Goal: Book appointment/travel/reservation

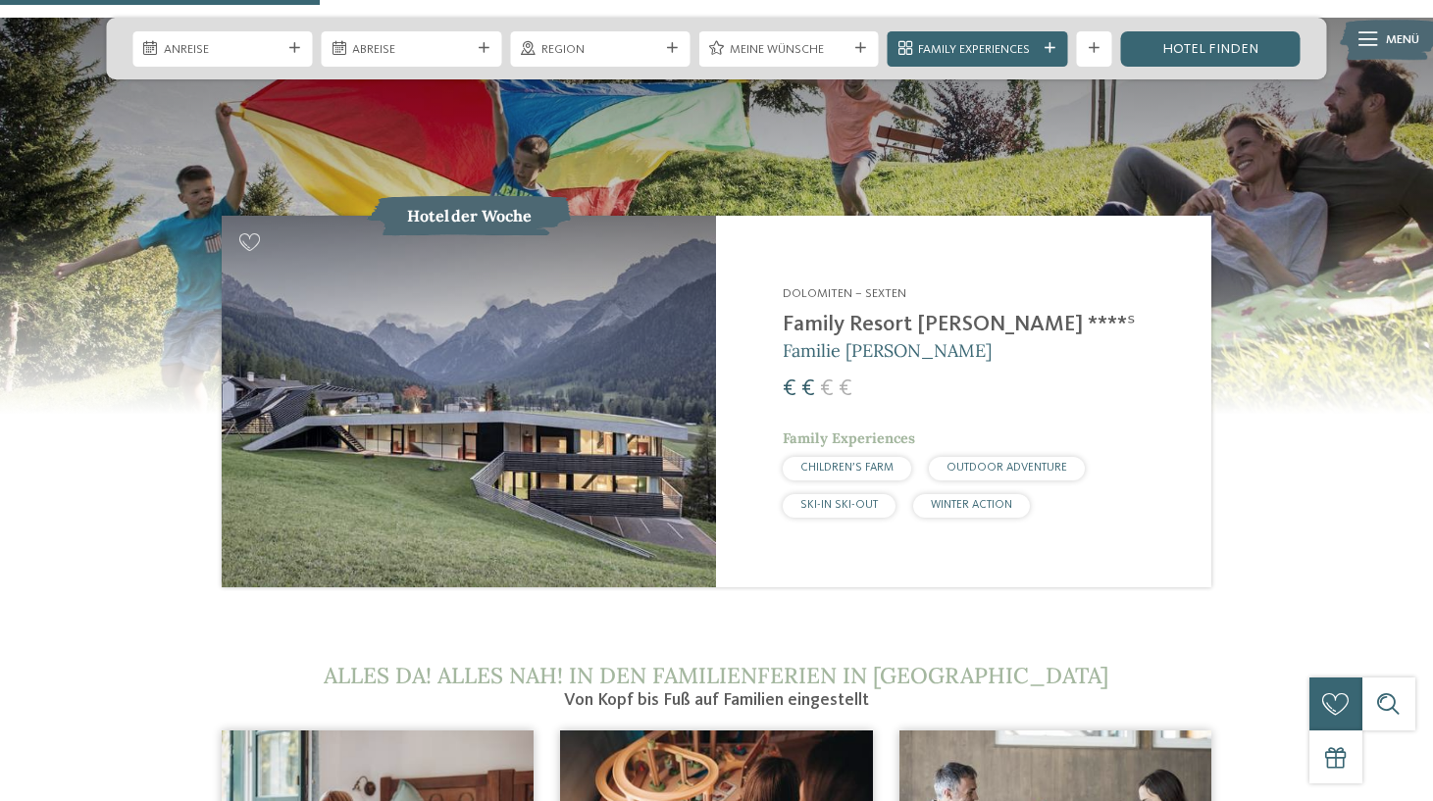
scroll to position [1875, 0]
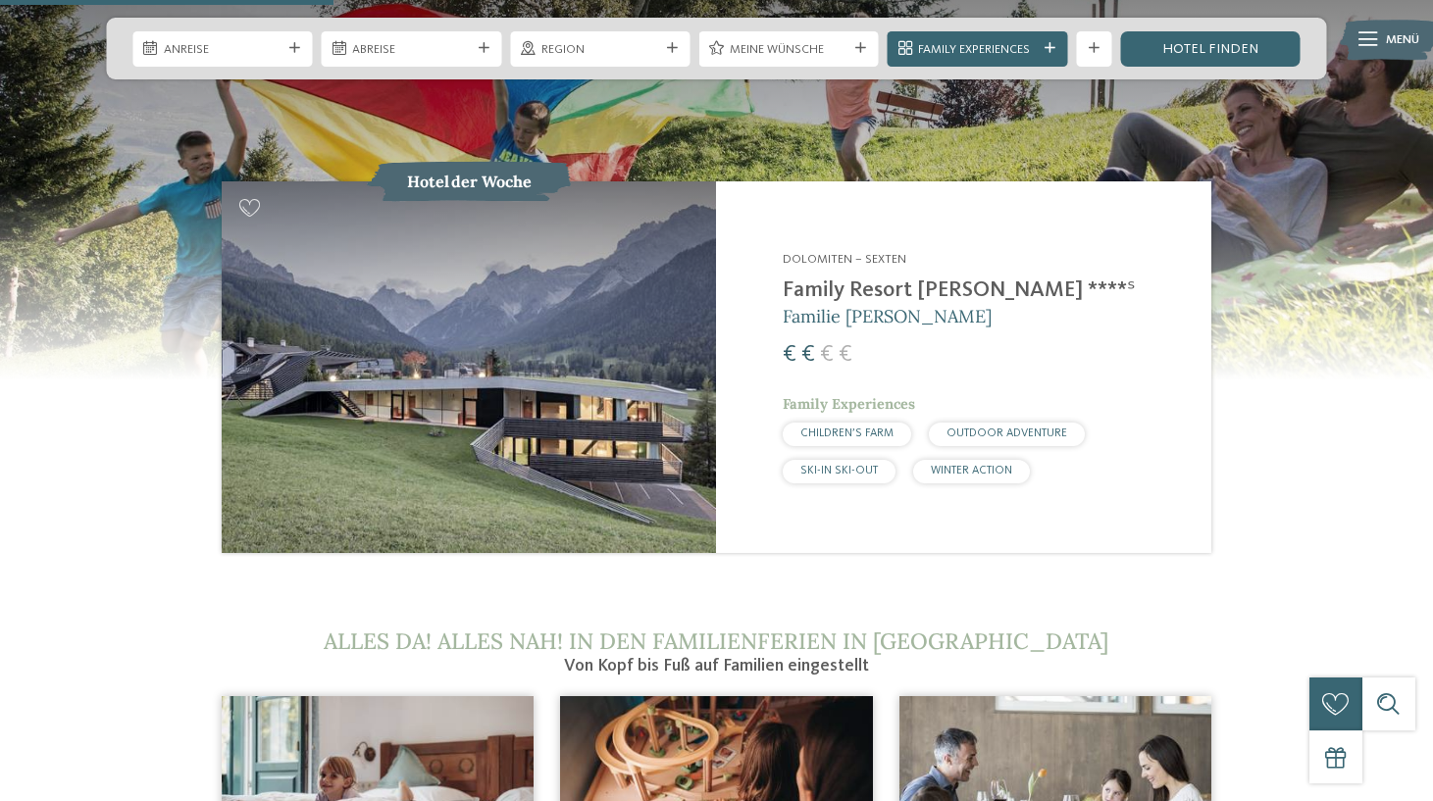
click at [589, 309] on img at bounding box center [469, 366] width 494 height 371
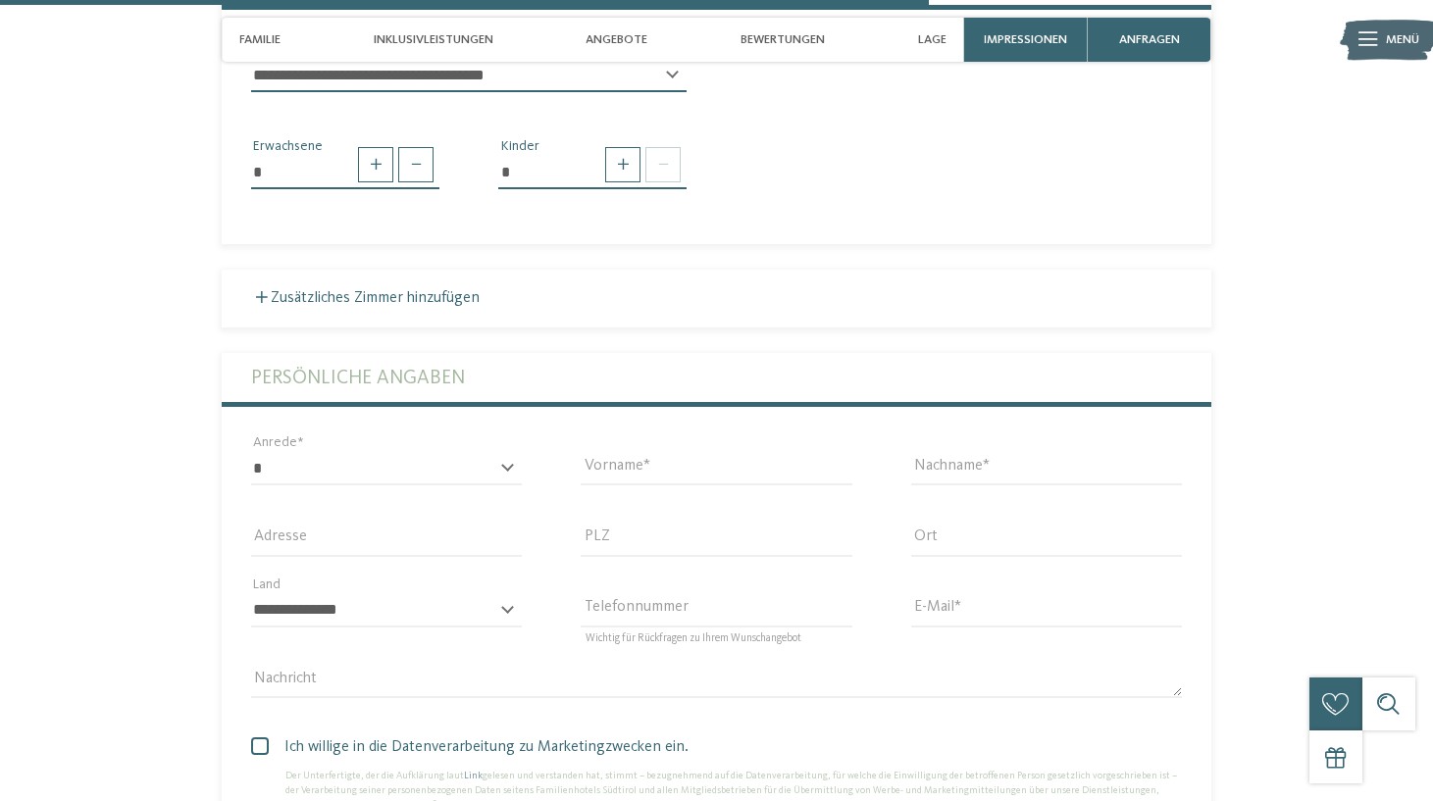
scroll to position [3683, 0]
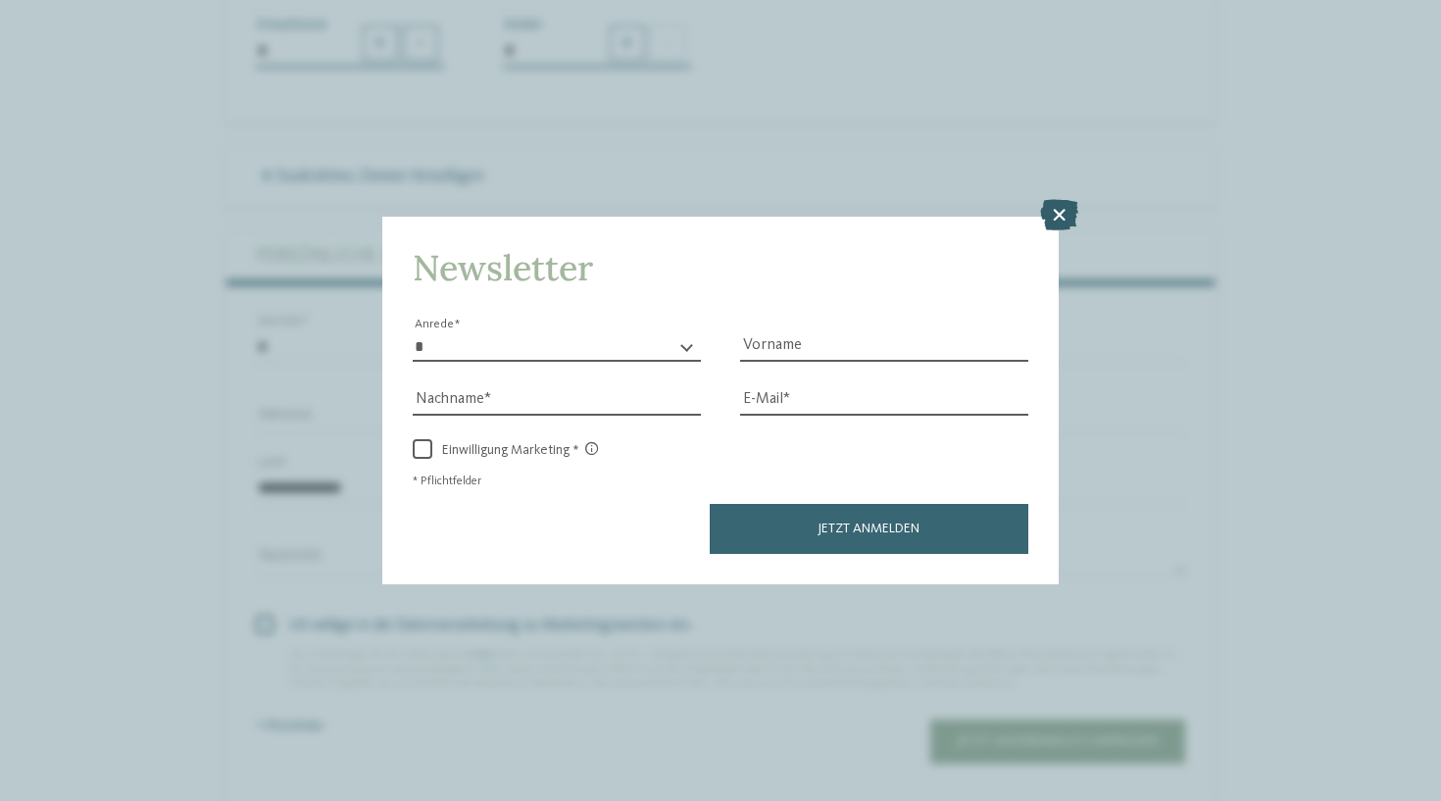
click at [1065, 199] on icon at bounding box center [1059, 214] width 38 height 31
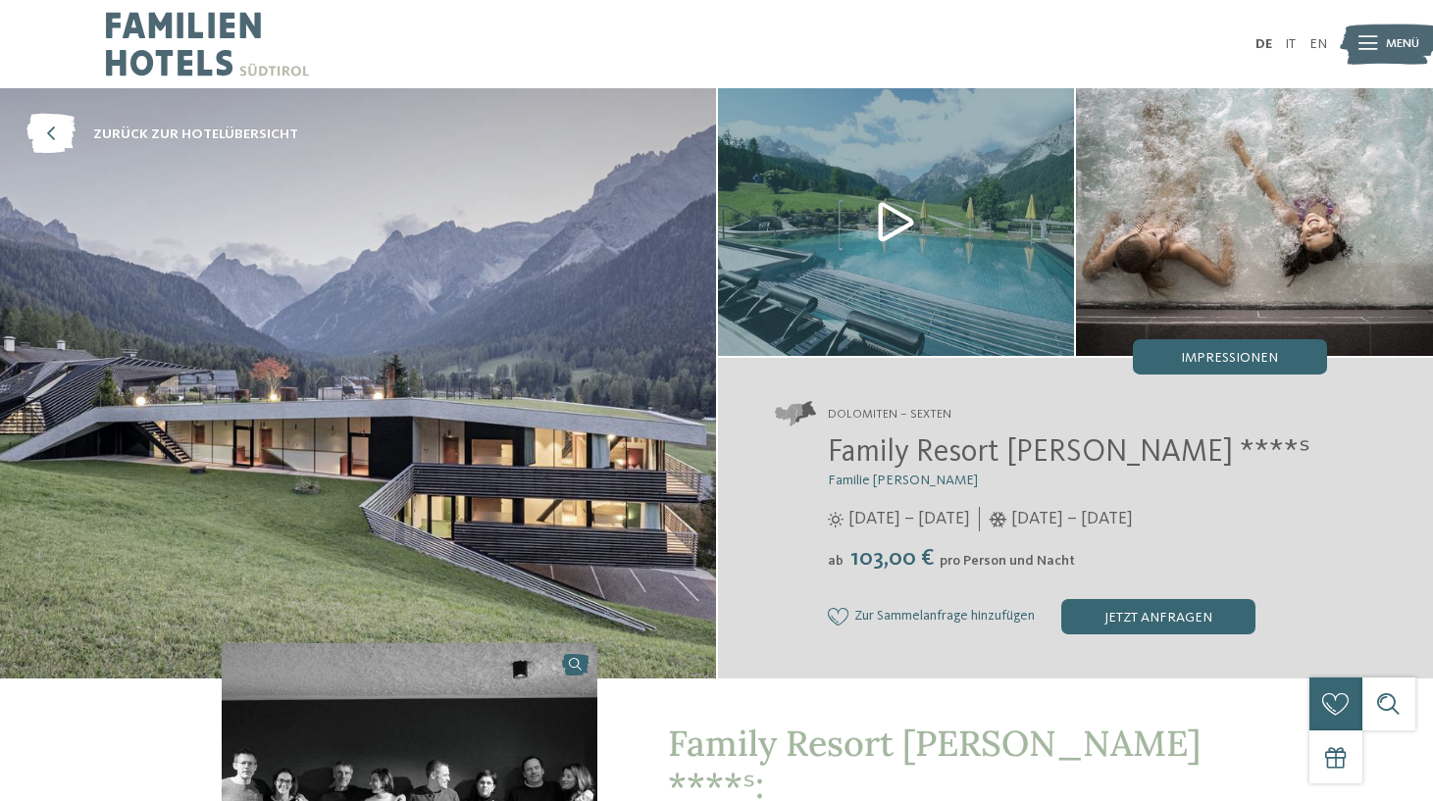
scroll to position [0, 0]
click at [243, 80] on img at bounding box center [207, 44] width 203 height 88
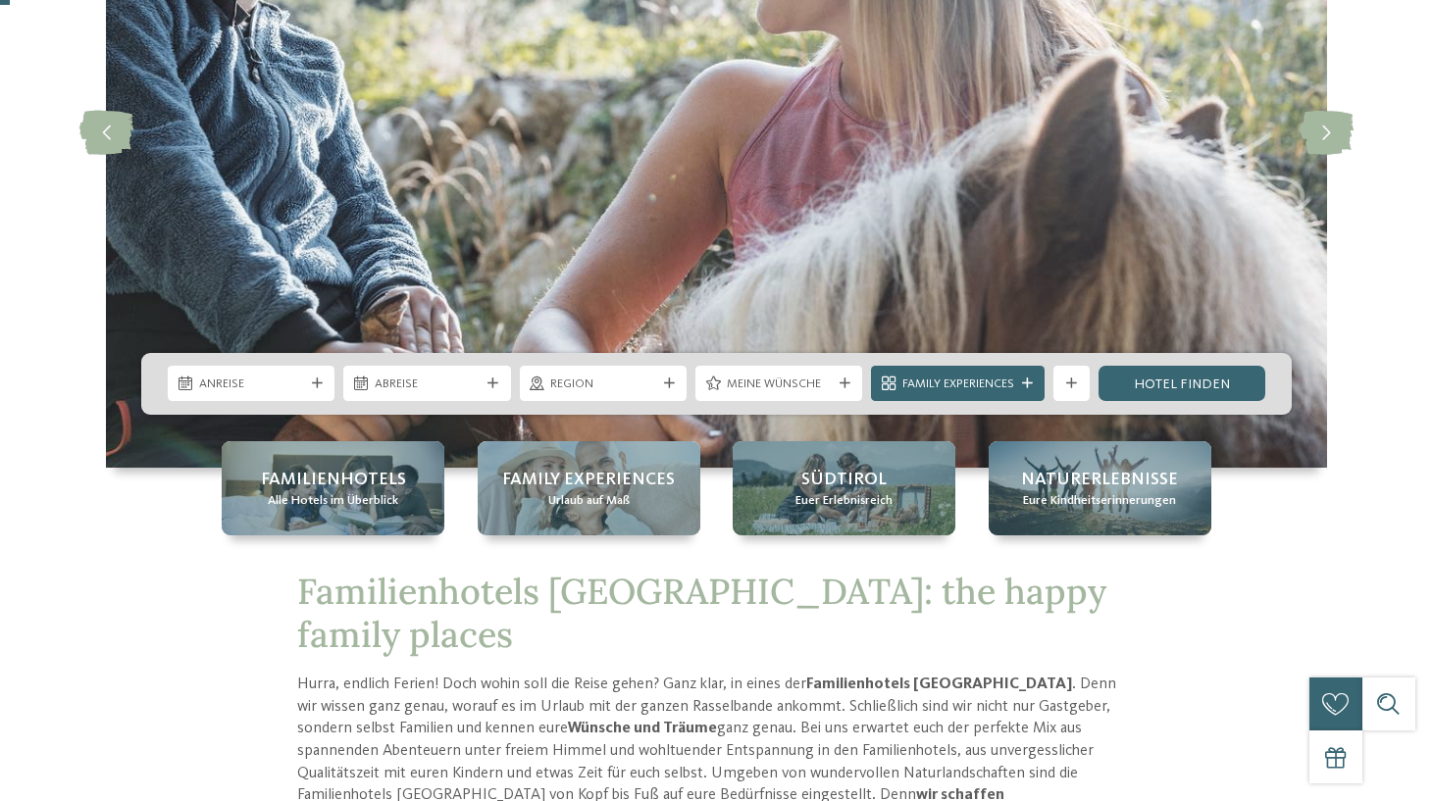
scroll to position [444, 0]
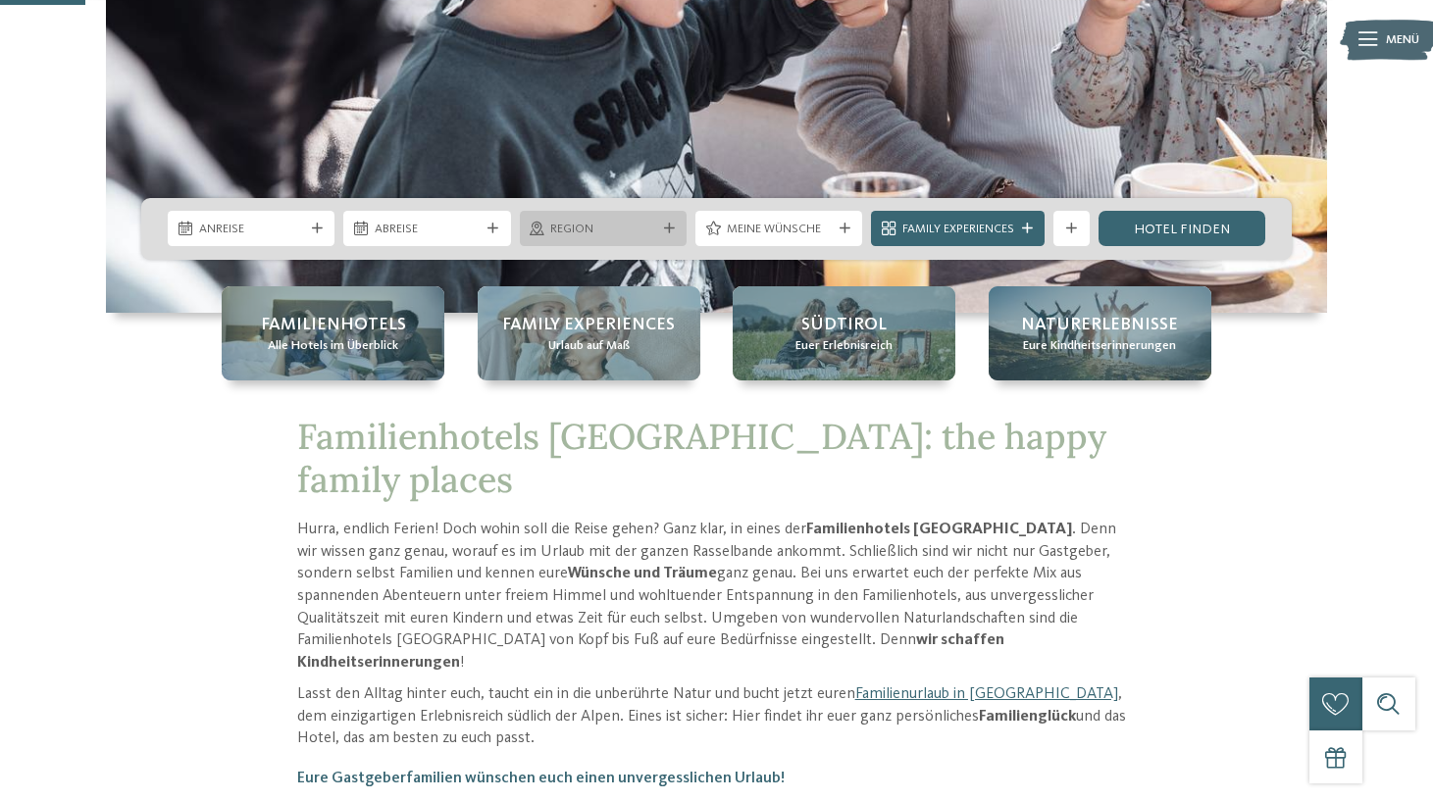
click at [577, 218] on div "Region" at bounding box center [603, 228] width 167 height 35
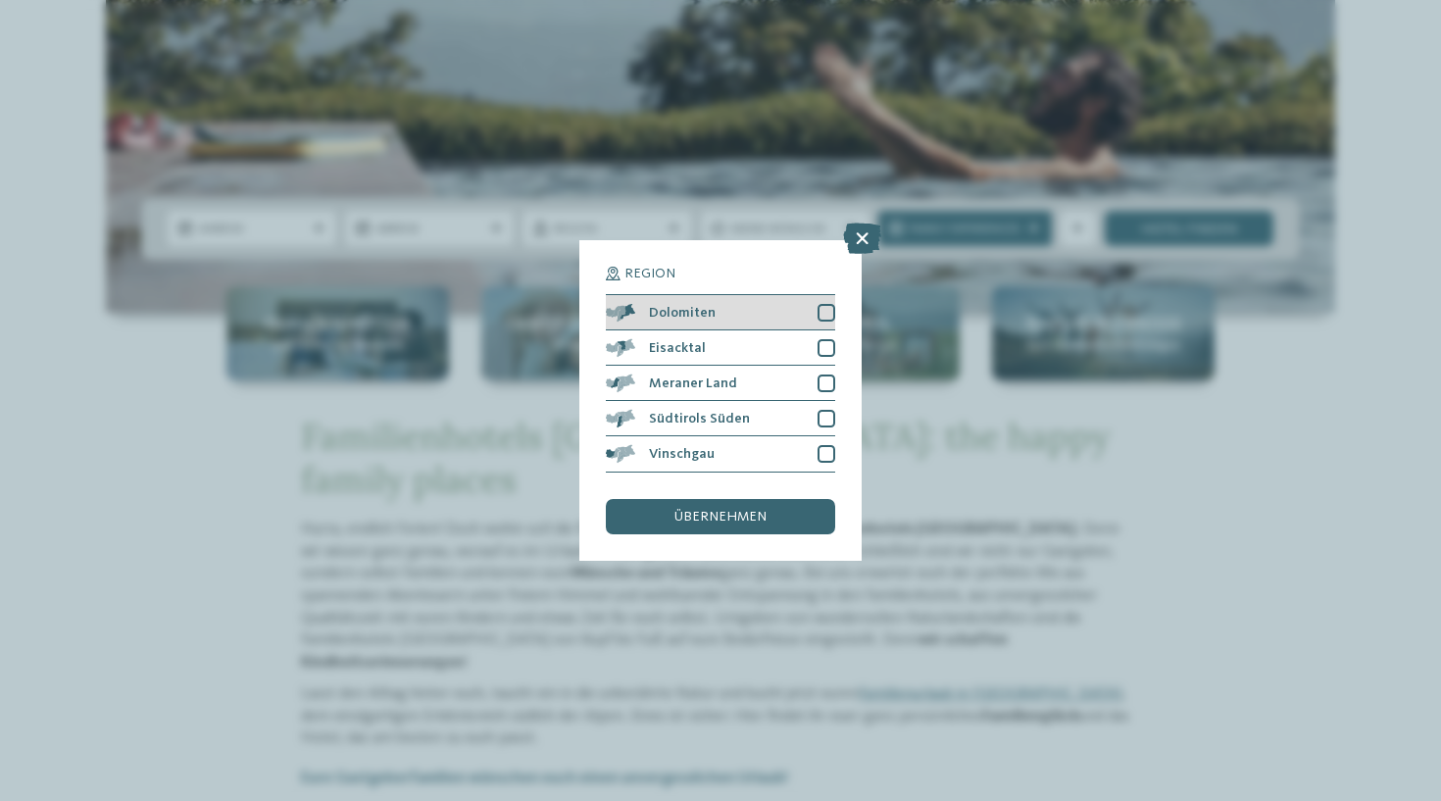
click at [832, 304] on div at bounding box center [827, 313] width 18 height 18
click at [701, 510] on span "übernehmen" at bounding box center [721, 517] width 92 height 14
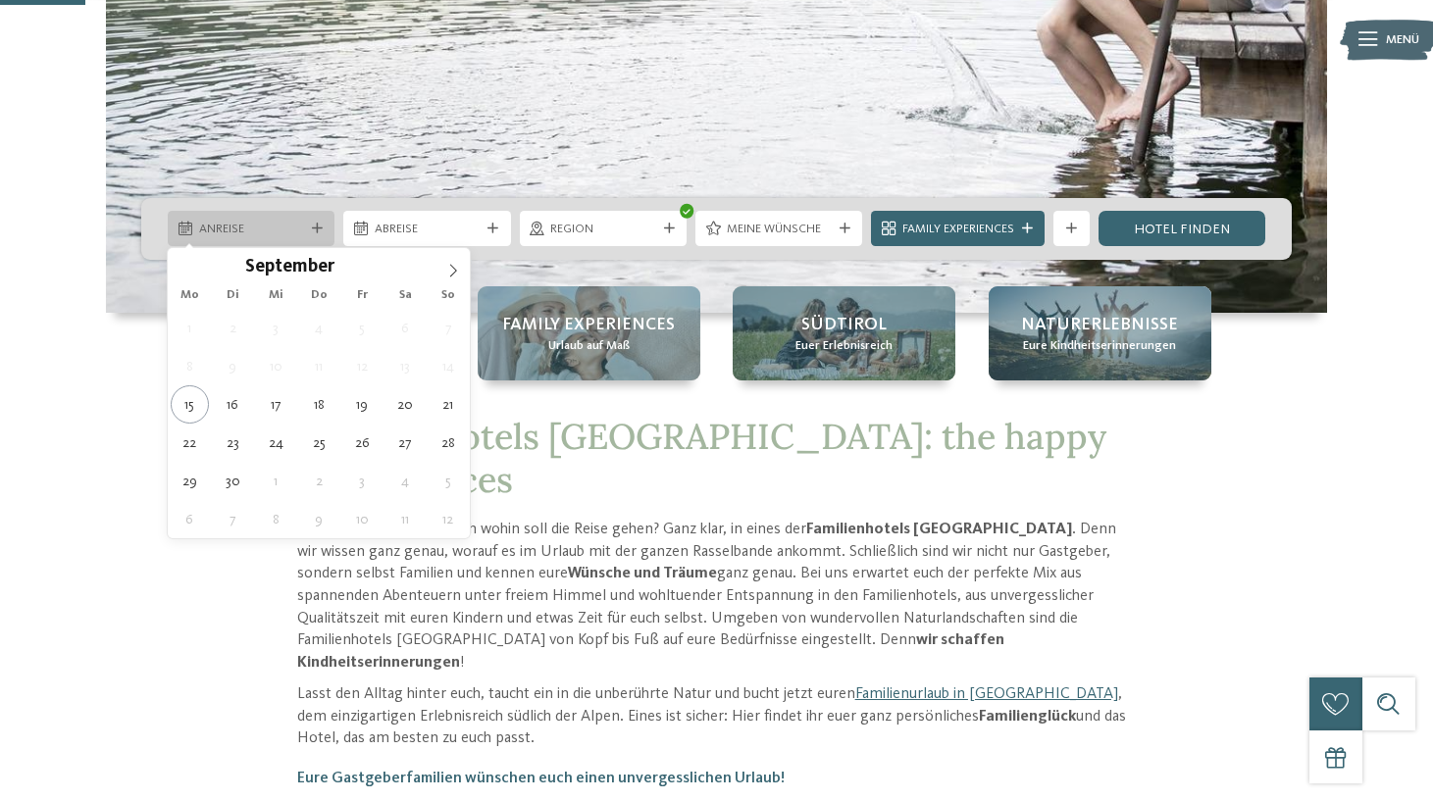
click at [305, 221] on div "Anreise" at bounding box center [251, 229] width 114 height 19
click at [452, 277] on icon at bounding box center [453, 271] width 14 height 14
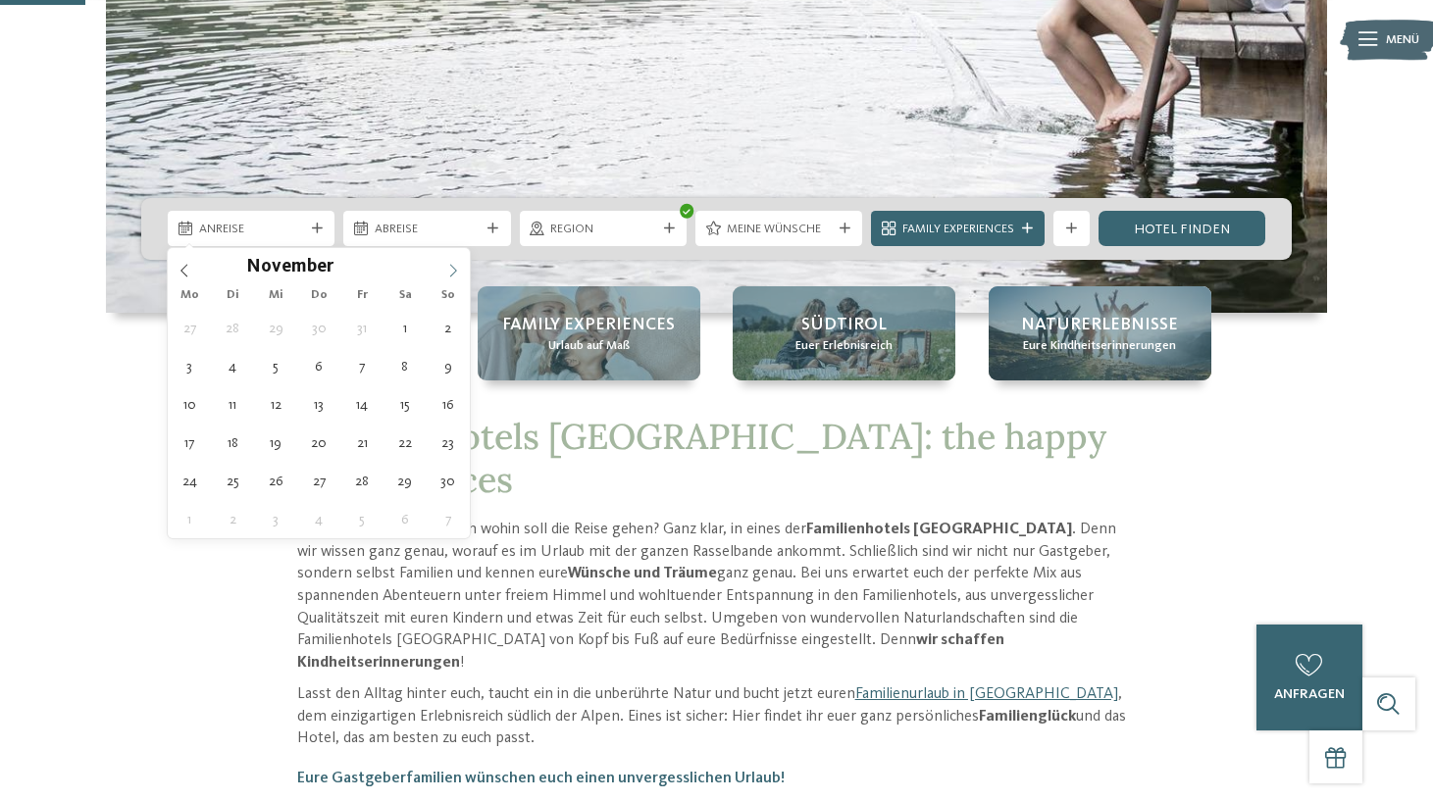
click at [452, 277] on icon at bounding box center [453, 271] width 14 height 14
type input "****"
click at [452, 277] on icon at bounding box center [453, 271] width 14 height 14
type div "[DATE]"
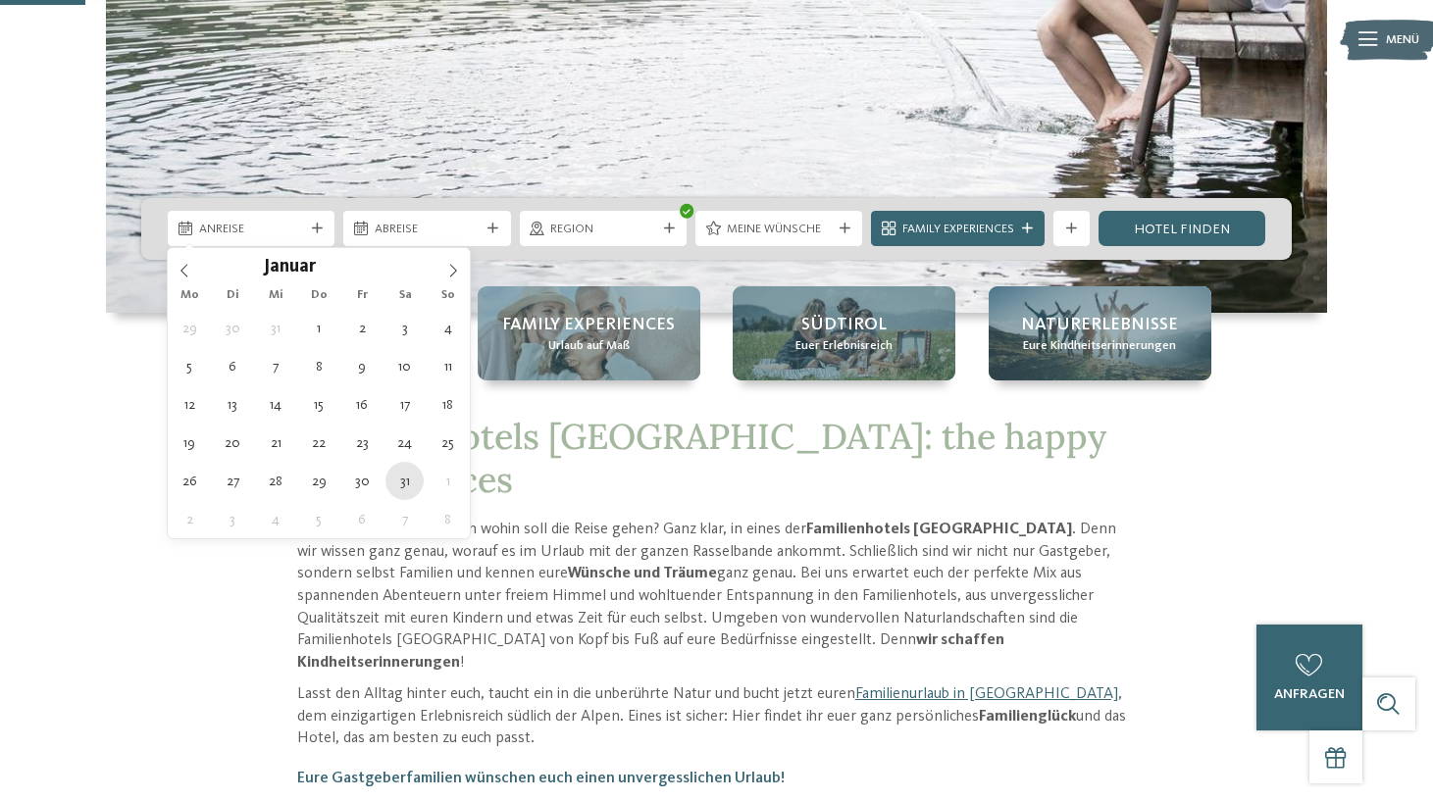
type input "****"
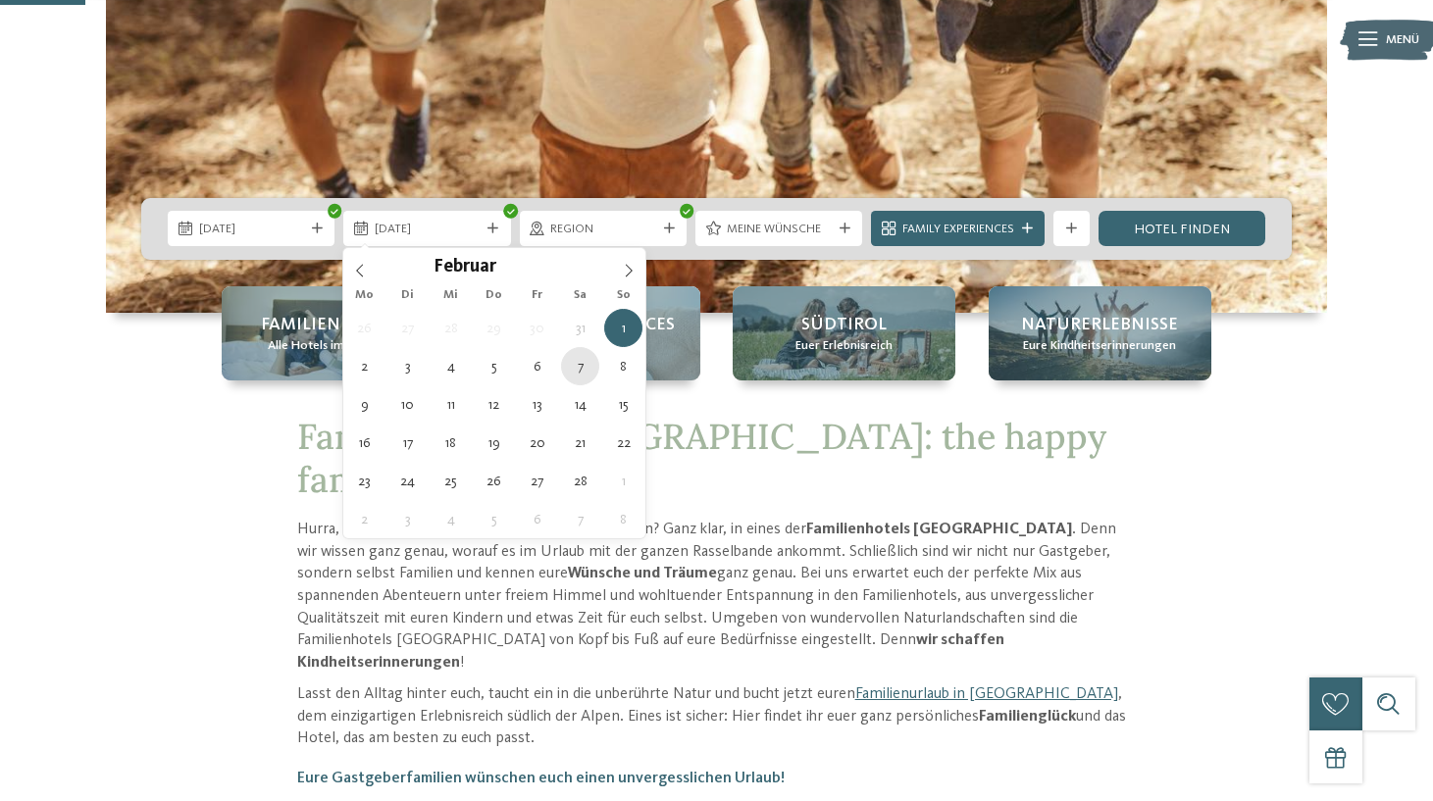
type div "[DATE]"
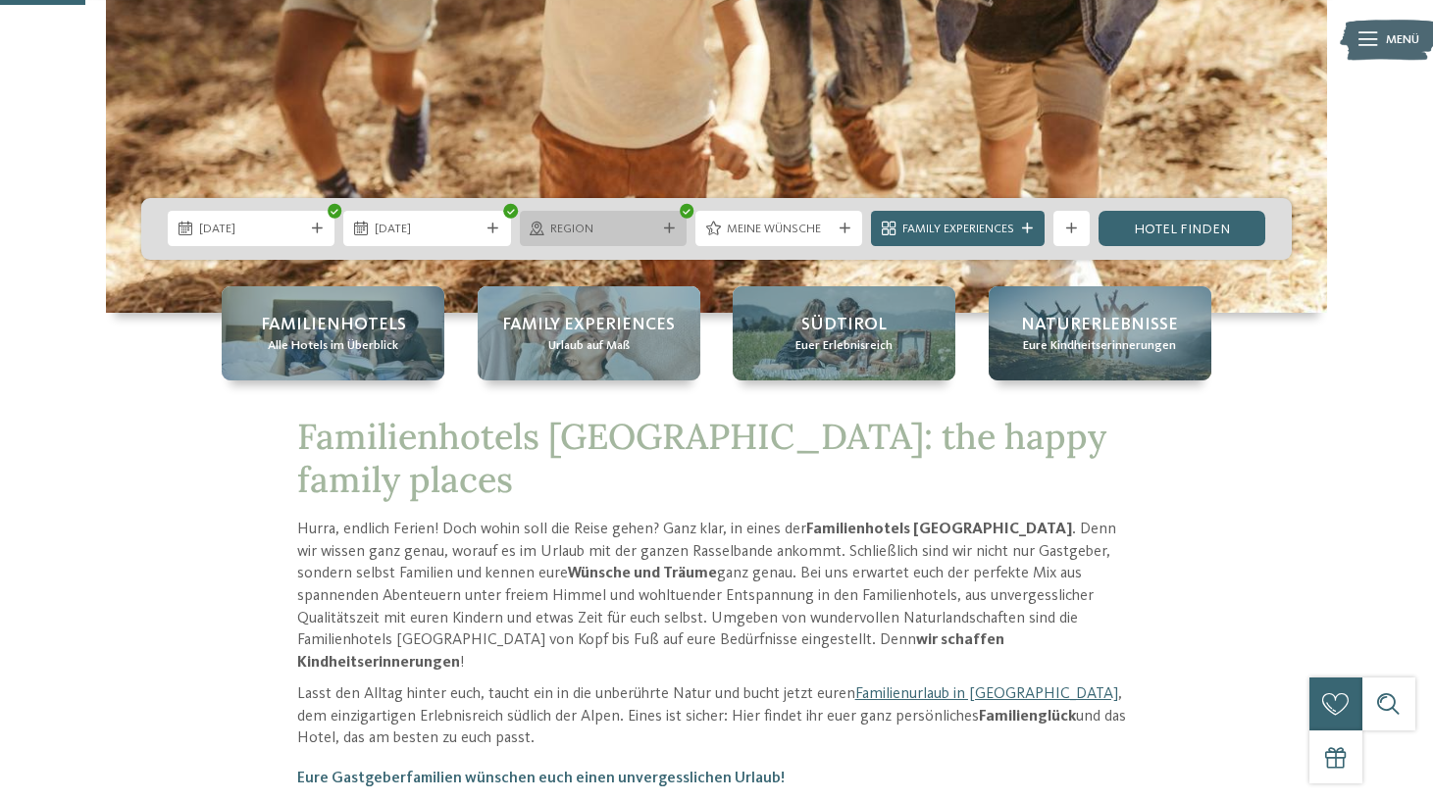
click at [630, 233] on span "Region" at bounding box center [602, 230] width 105 height 18
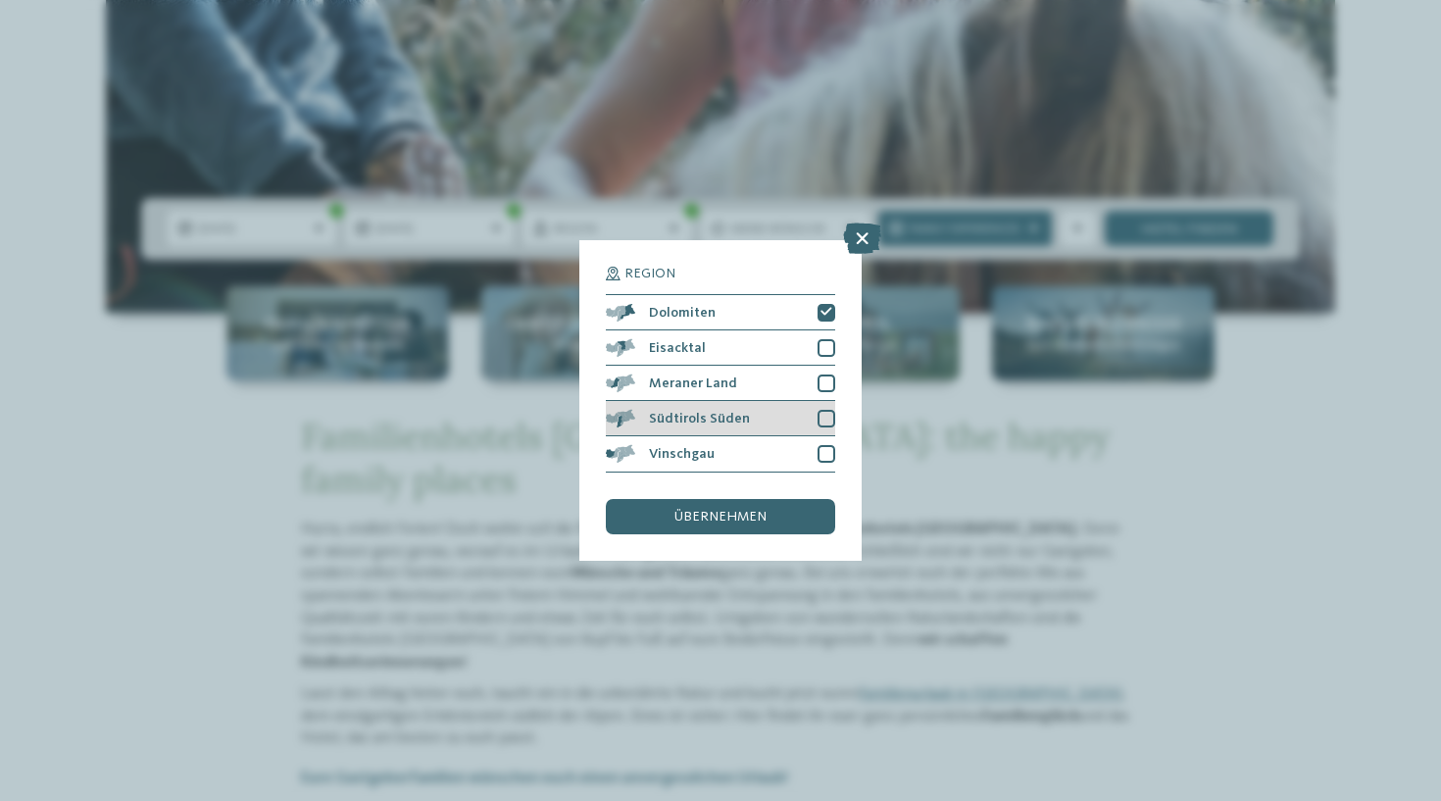
click at [826, 410] on div at bounding box center [827, 419] width 18 height 18
click at [773, 499] on div "übernehmen" at bounding box center [720, 516] width 229 height 35
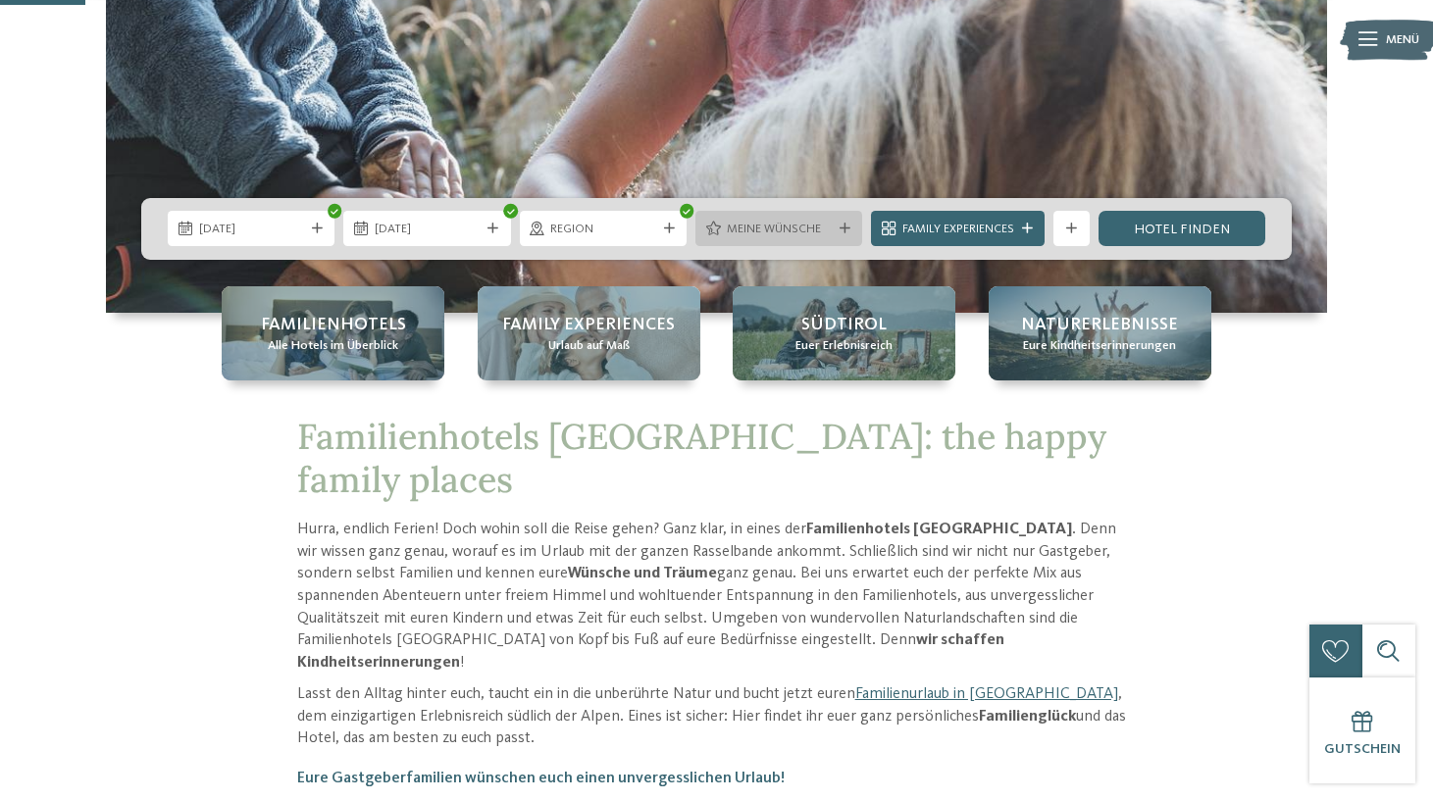
click at [814, 230] on span "Meine Wünsche" at bounding box center [779, 230] width 105 height 18
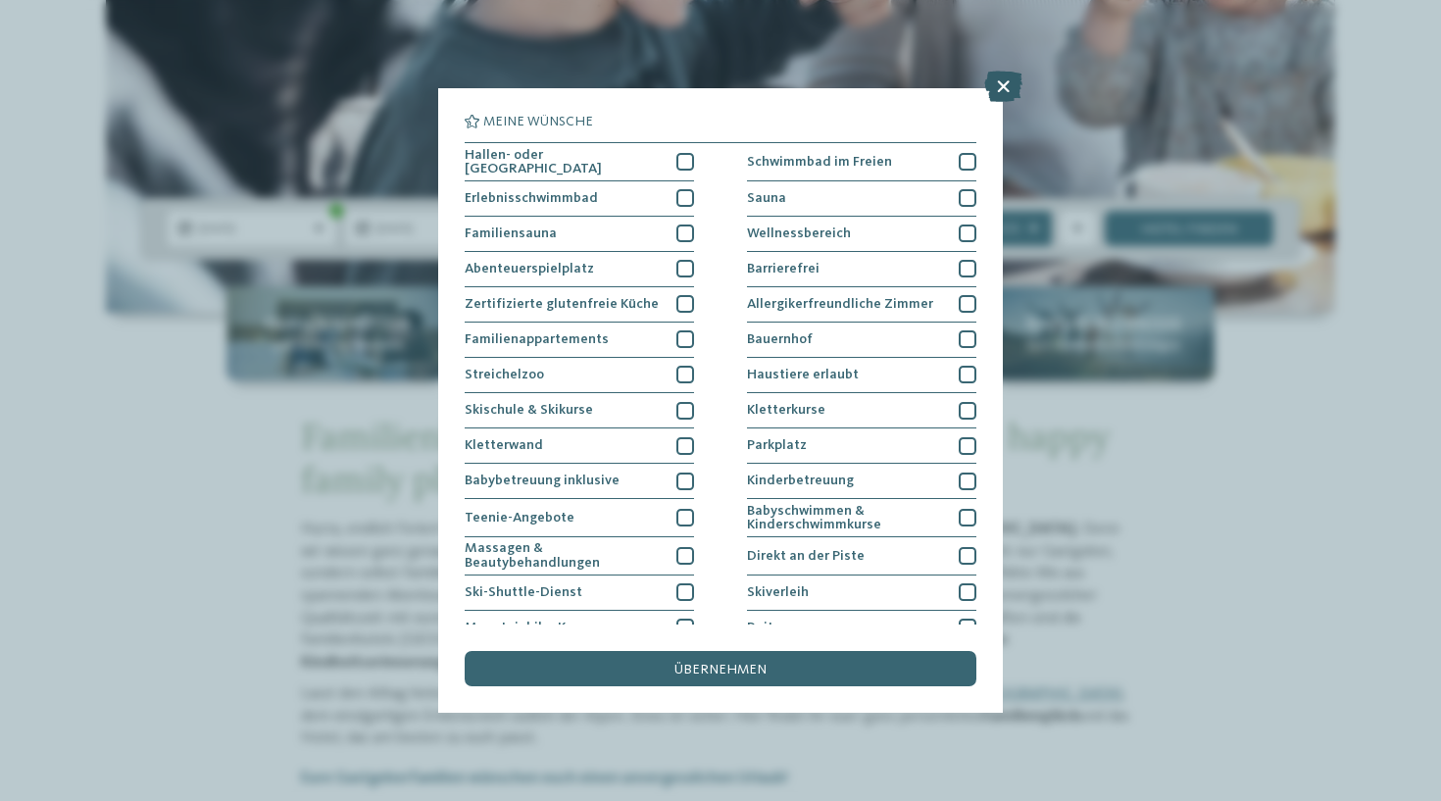
click at [997, 92] on icon at bounding box center [1004, 86] width 38 height 31
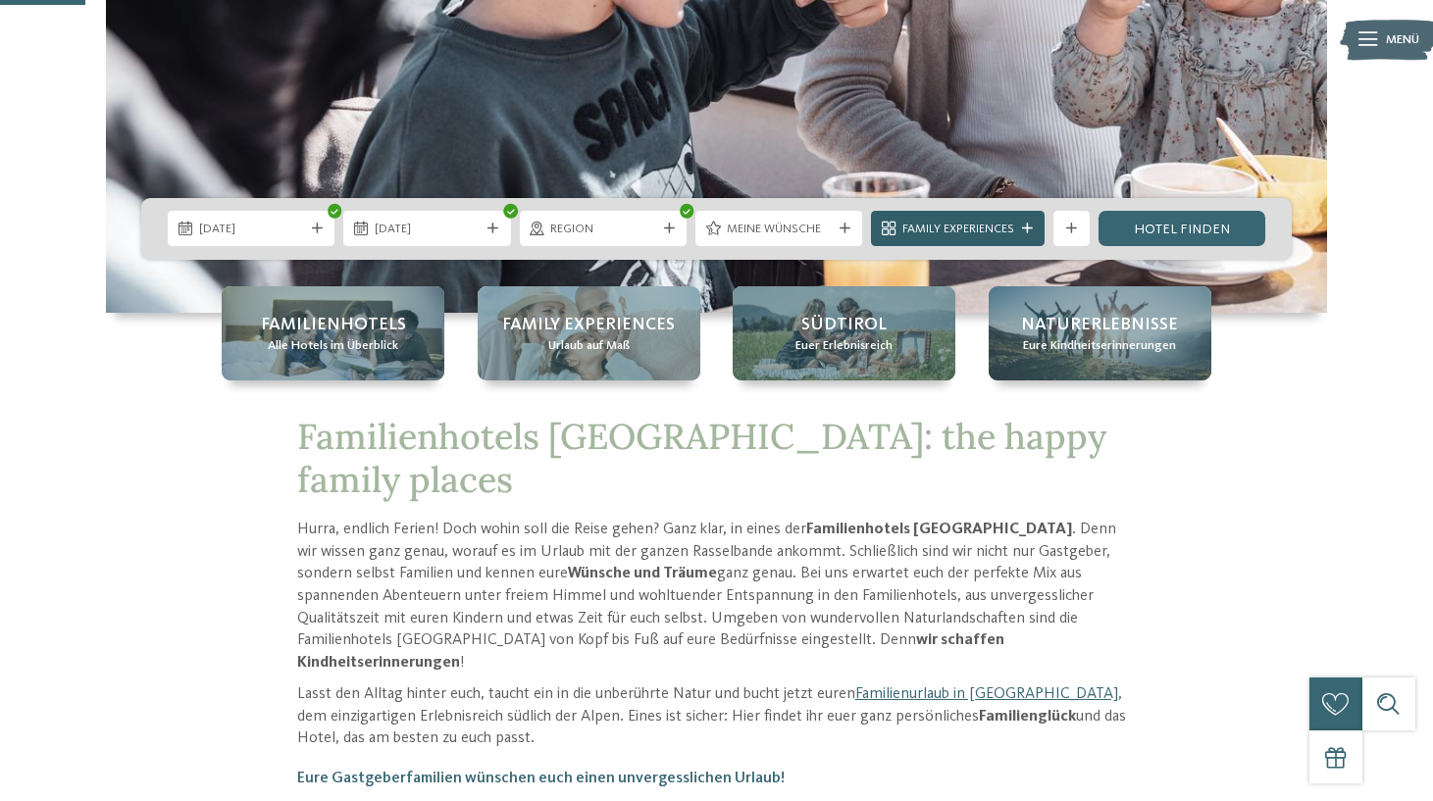
click at [980, 228] on span "Family Experiences" at bounding box center [958, 230] width 112 height 18
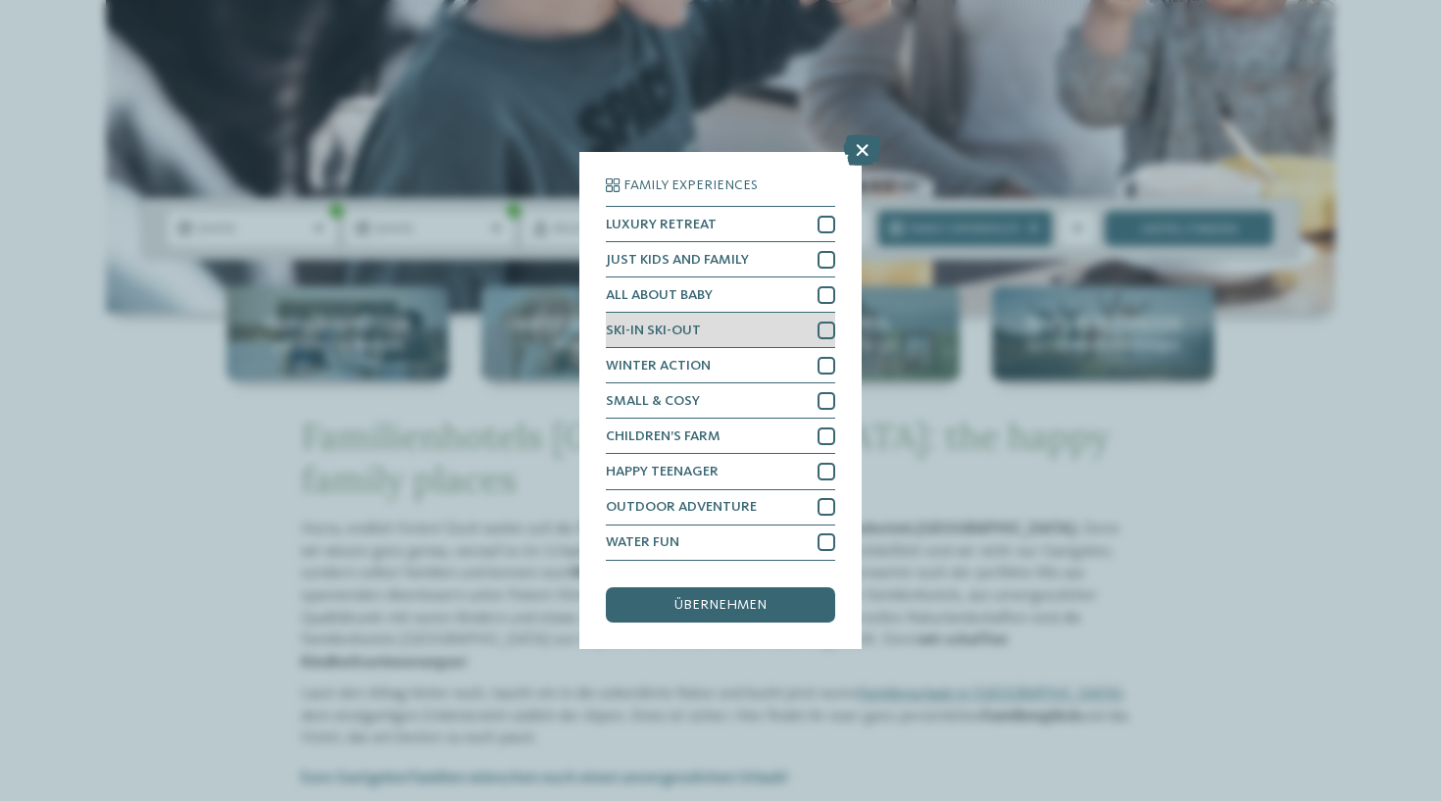
click at [818, 322] on div at bounding box center [827, 331] width 18 height 18
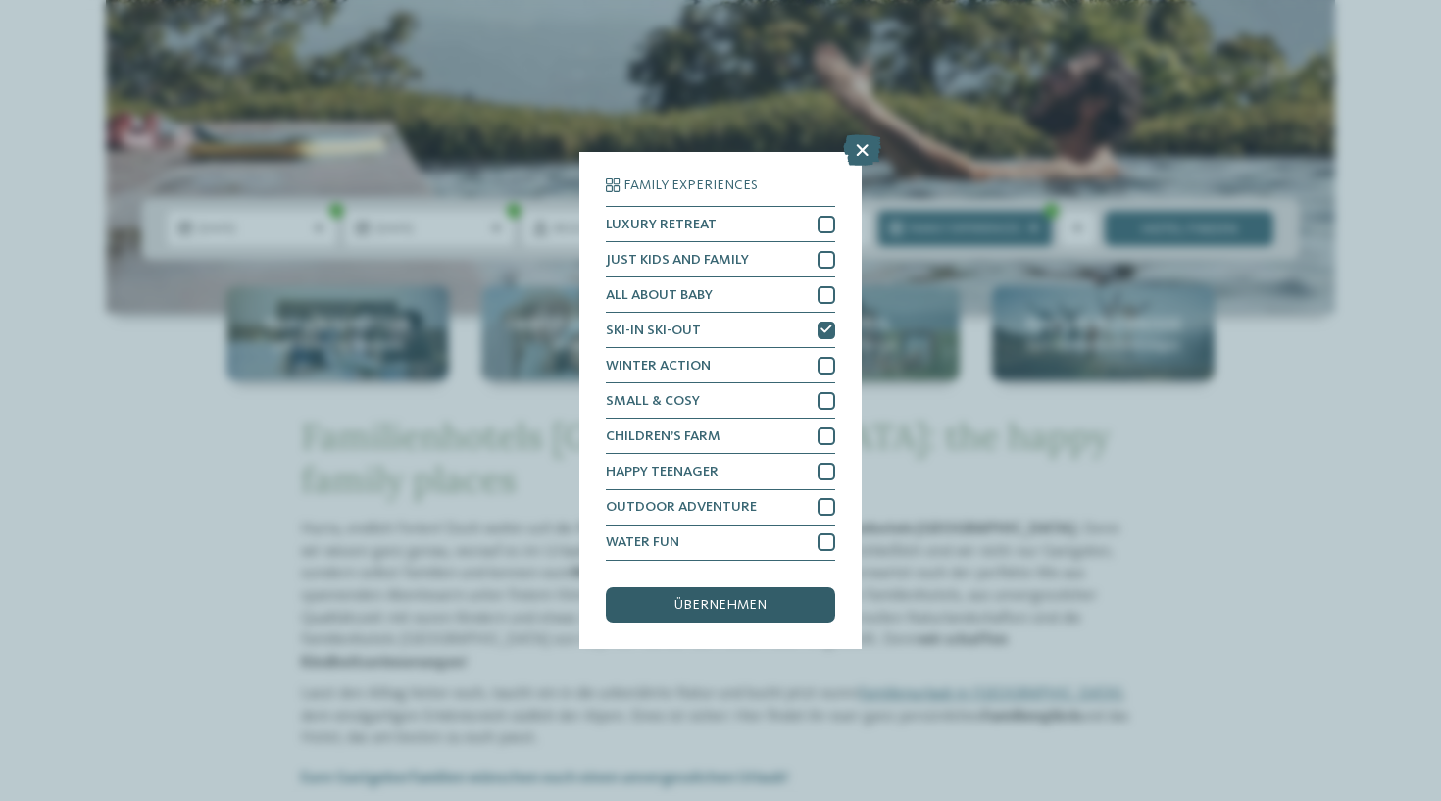
click at [727, 598] on span "übernehmen" at bounding box center [721, 605] width 92 height 14
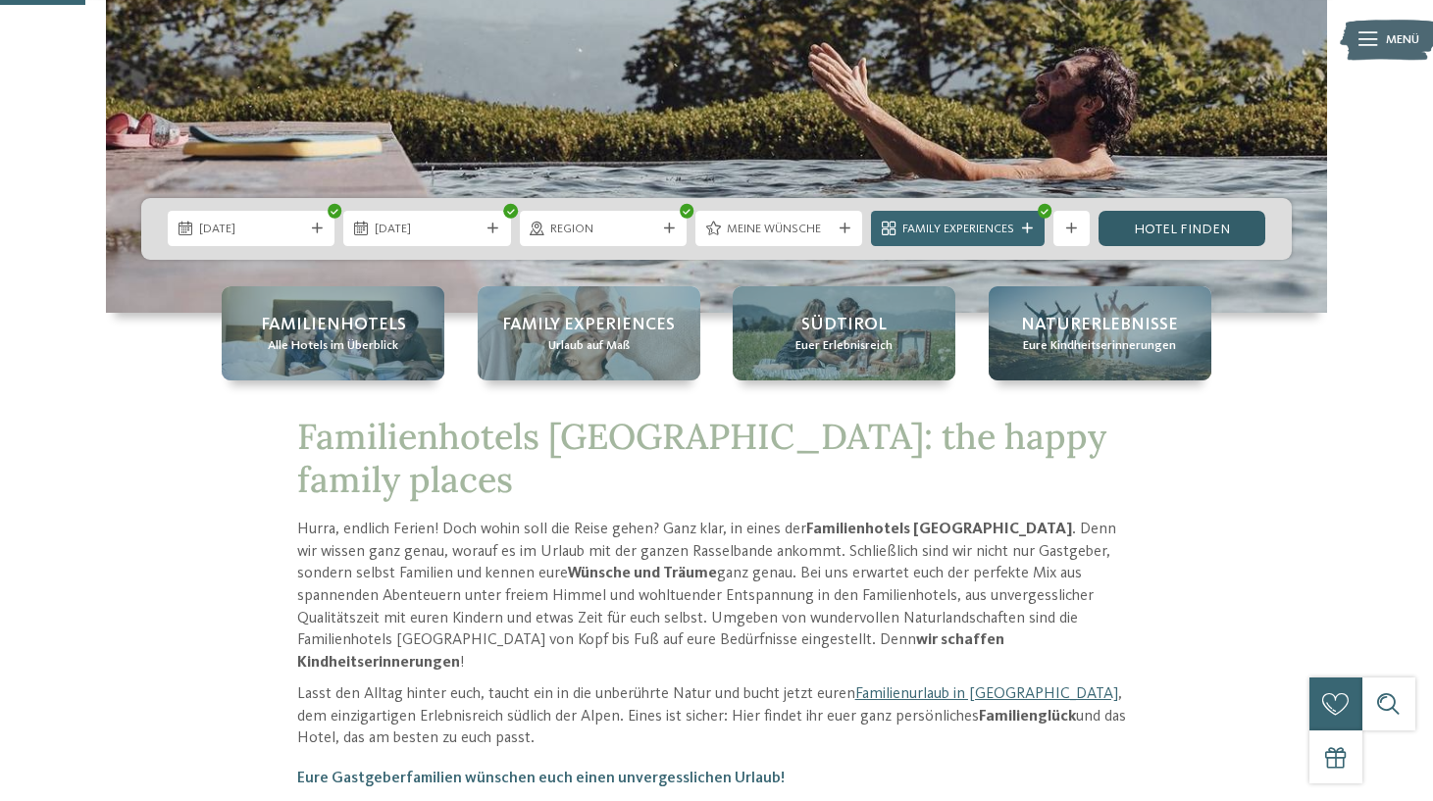
click at [1183, 228] on link "Hotel finden" at bounding box center [1181, 228] width 167 height 35
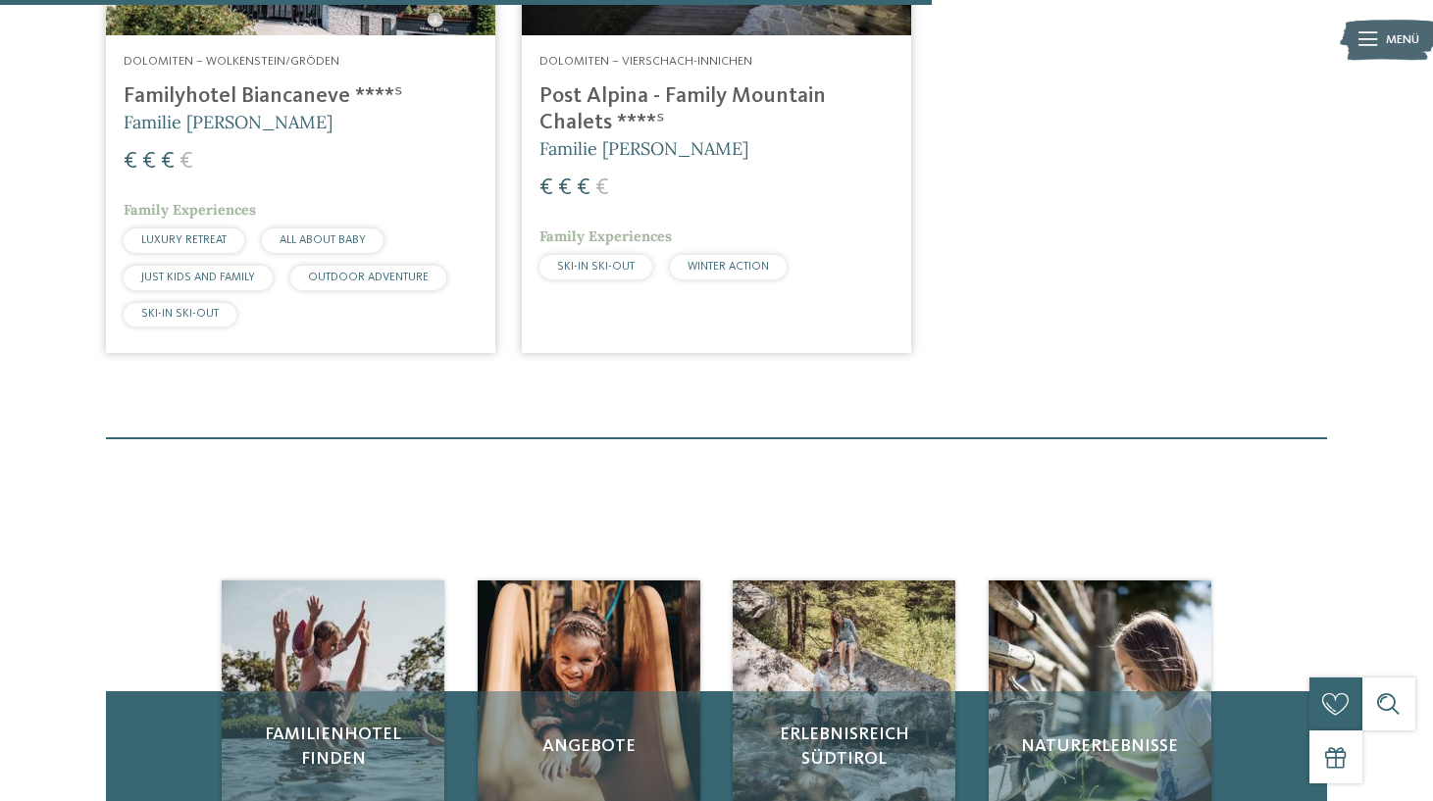
scroll to position [1749, 0]
